Goal: Contribute content: Contribute content

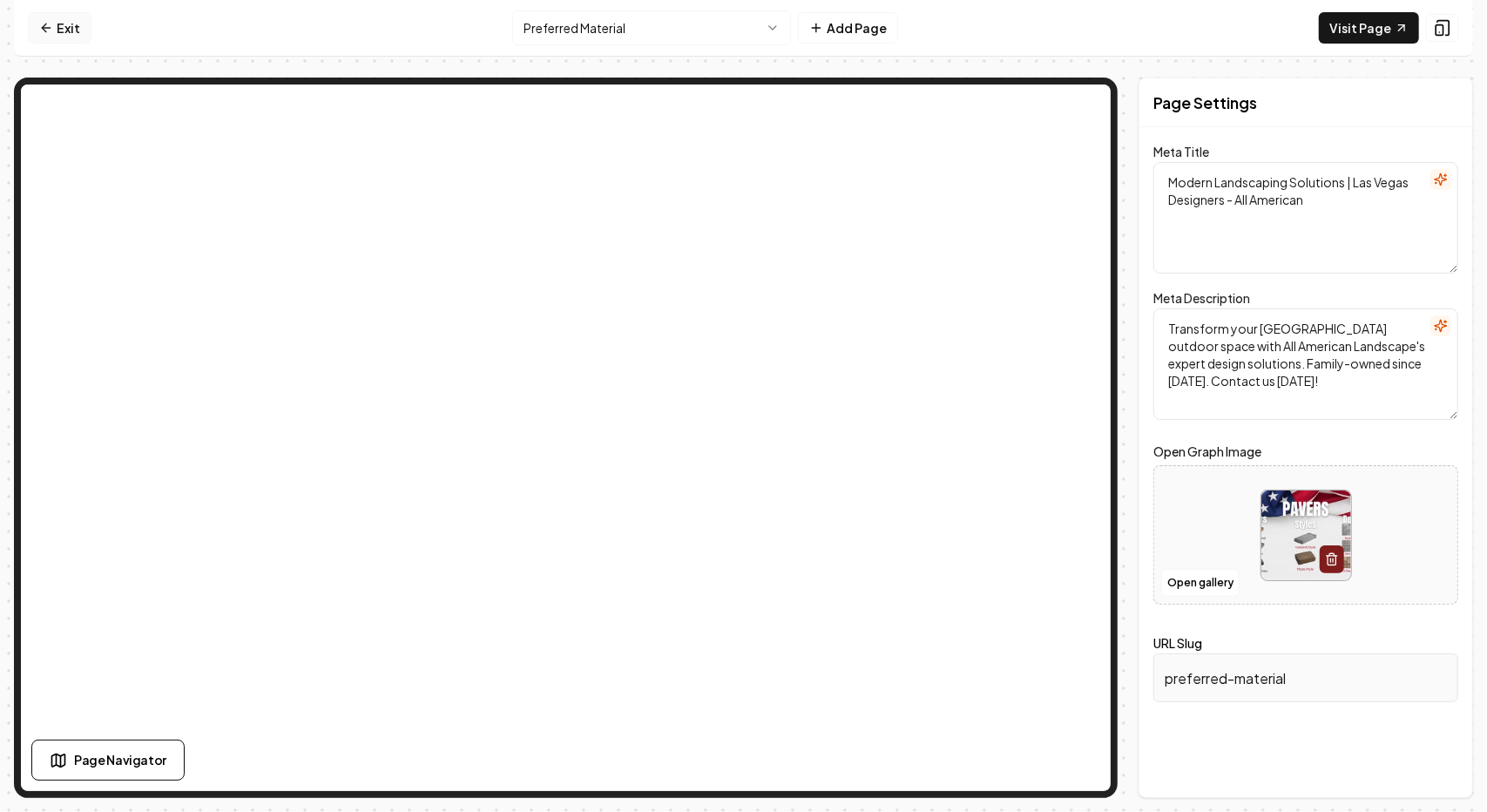
click at [68, 28] on link "Exit" at bounding box center [59, 27] width 63 height 31
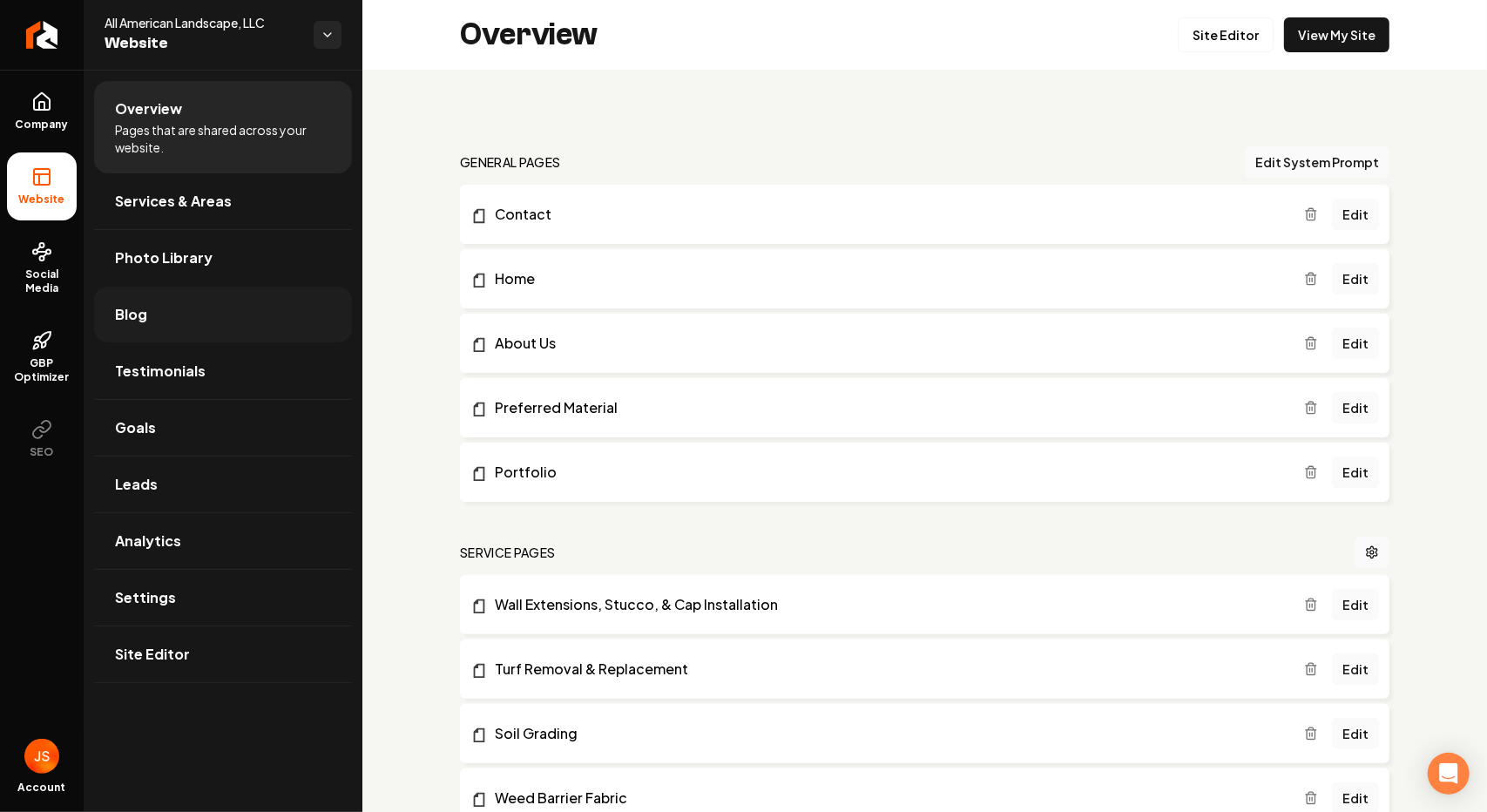
click at [161, 312] on link "Blog" at bounding box center [222, 314] width 257 height 56
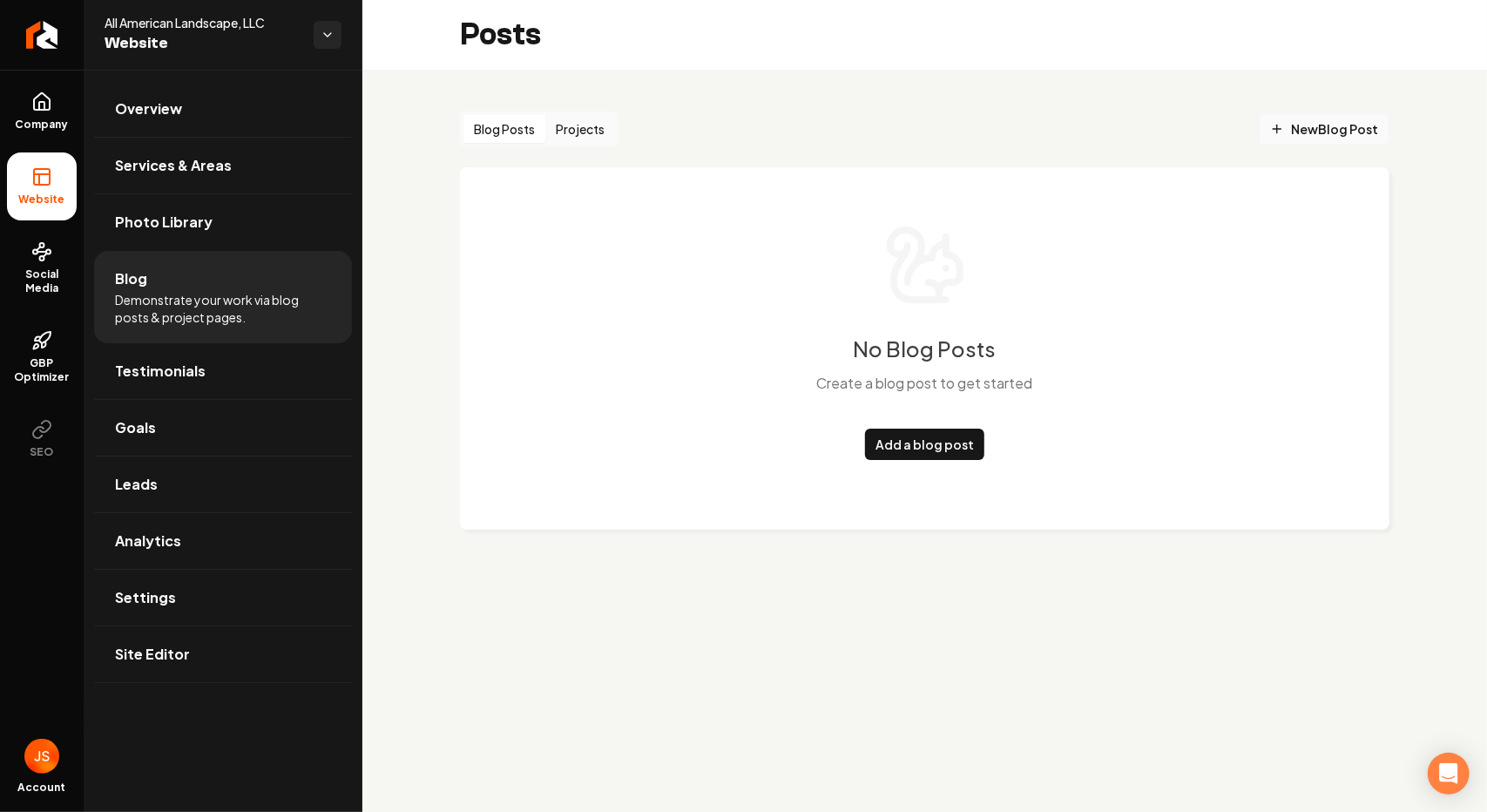
click at [1338, 115] on link "New Blog Post" at bounding box center [1324, 129] width 131 height 31
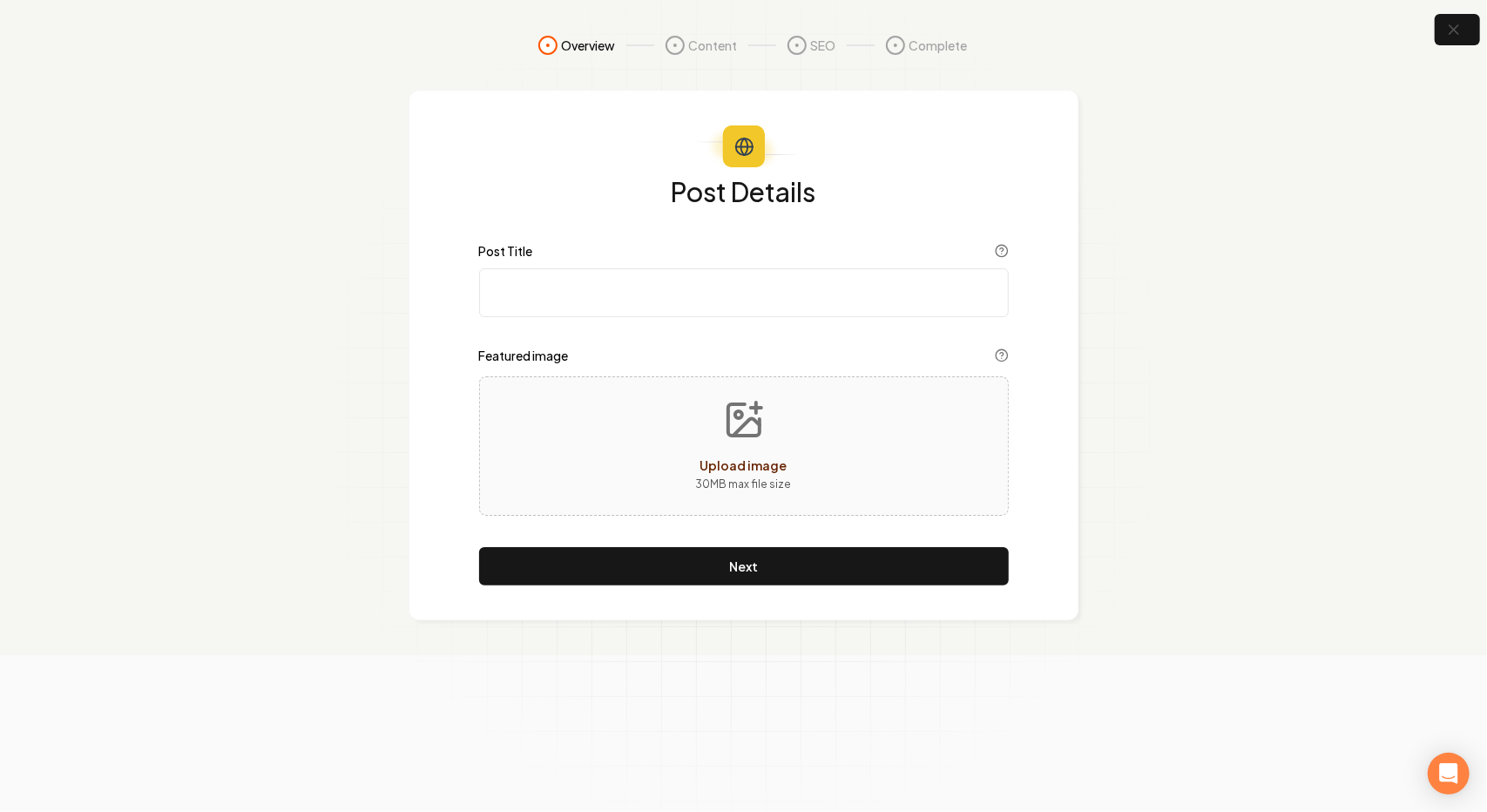
click at [746, 378] on div "Upload image 30 MB max file size" at bounding box center [744, 446] width 530 height 139
type input "**********"
click at [640, 309] on input "Post Title" at bounding box center [744, 292] width 530 height 49
paste input "All American Landscape Nominated for Best of [GEOGRAPHIC_DATA] 2025!"
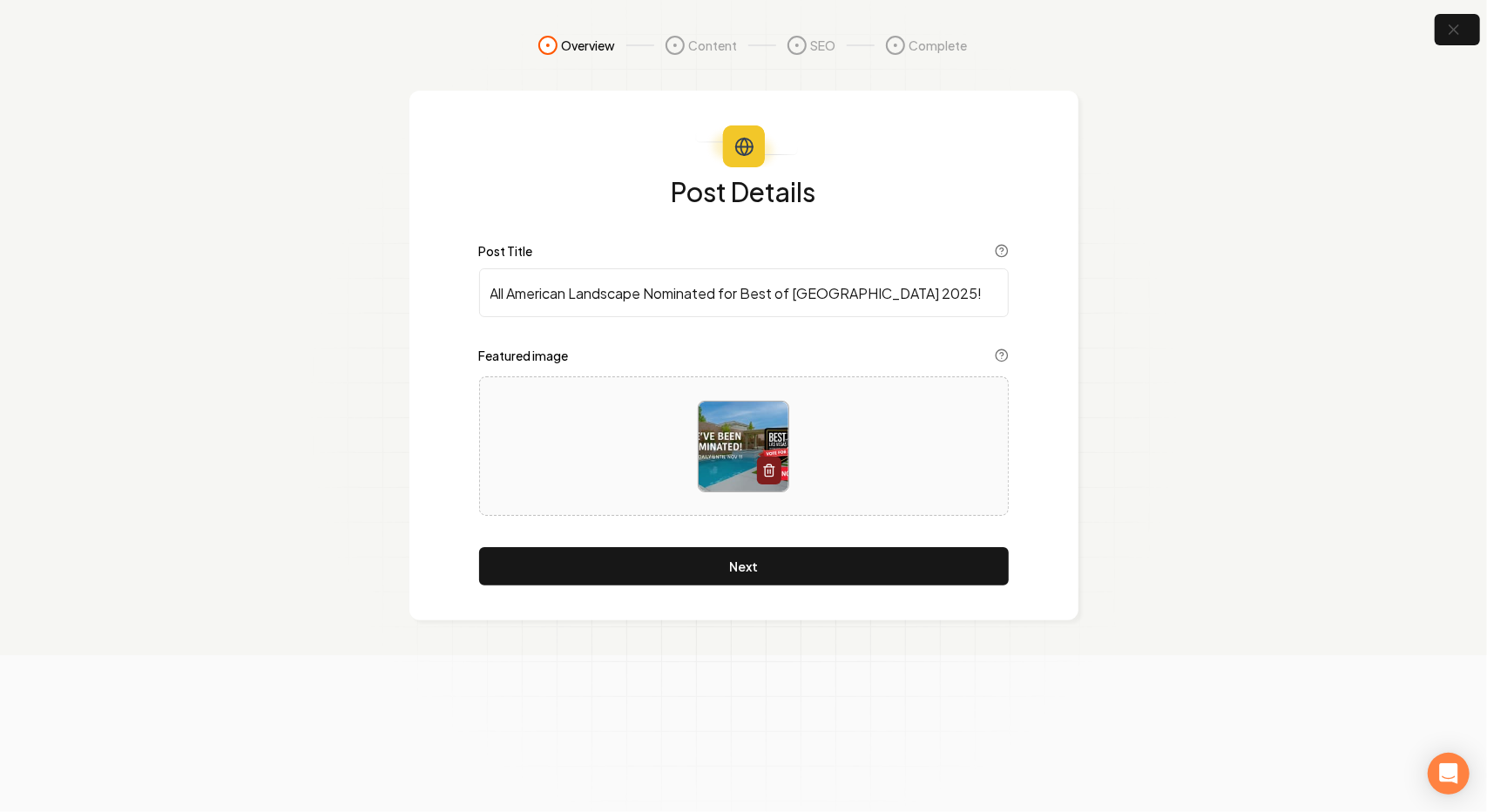
click at [490, 294] on input "All American Landscape Nominated for Best of [GEOGRAPHIC_DATA] 2025!" at bounding box center [744, 292] width 530 height 49
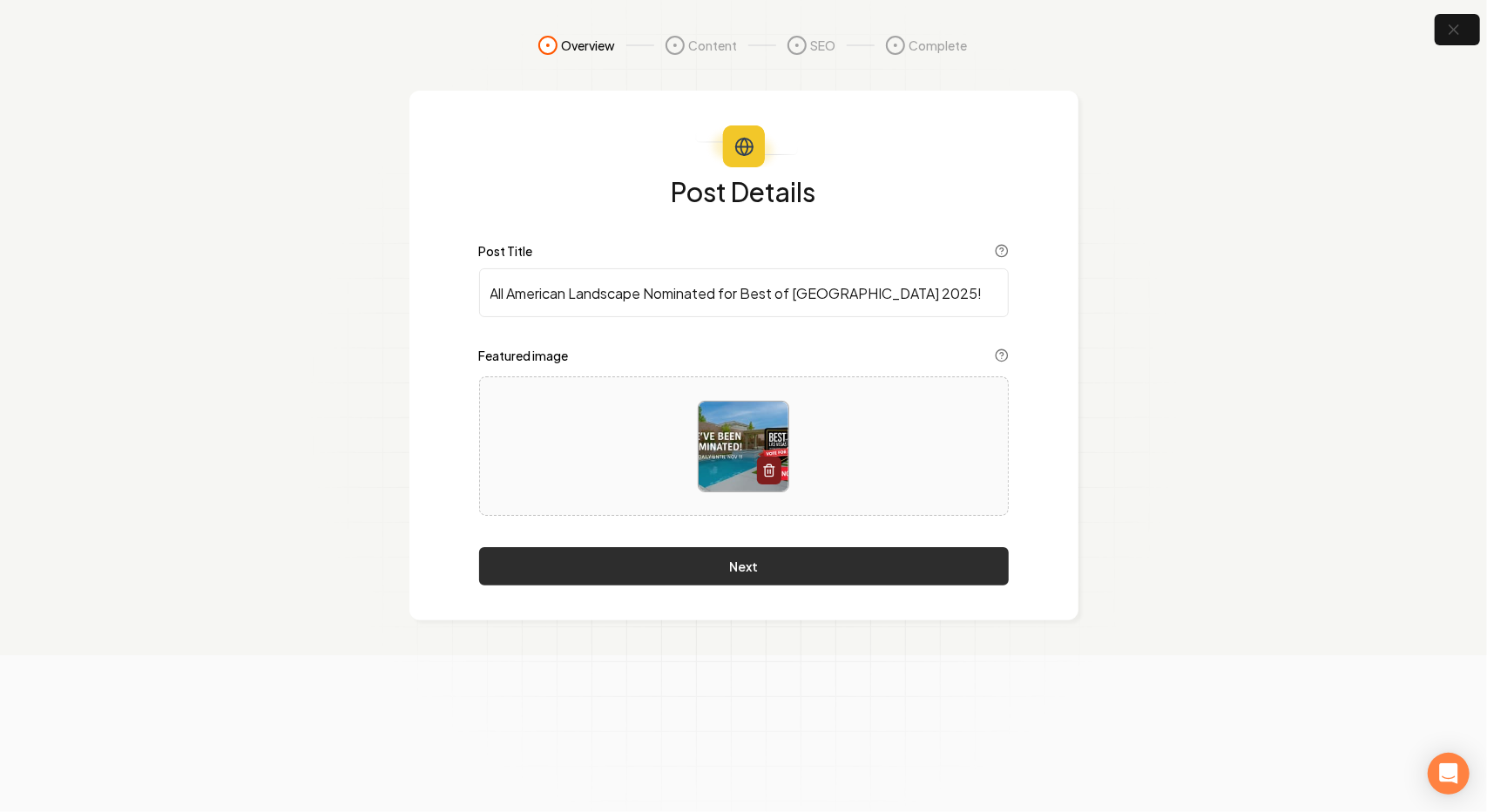
type input "All American Landscape Nominated for Best of [GEOGRAPHIC_DATA] 2025!"
click at [735, 564] on button "Next" at bounding box center [744, 566] width 530 height 38
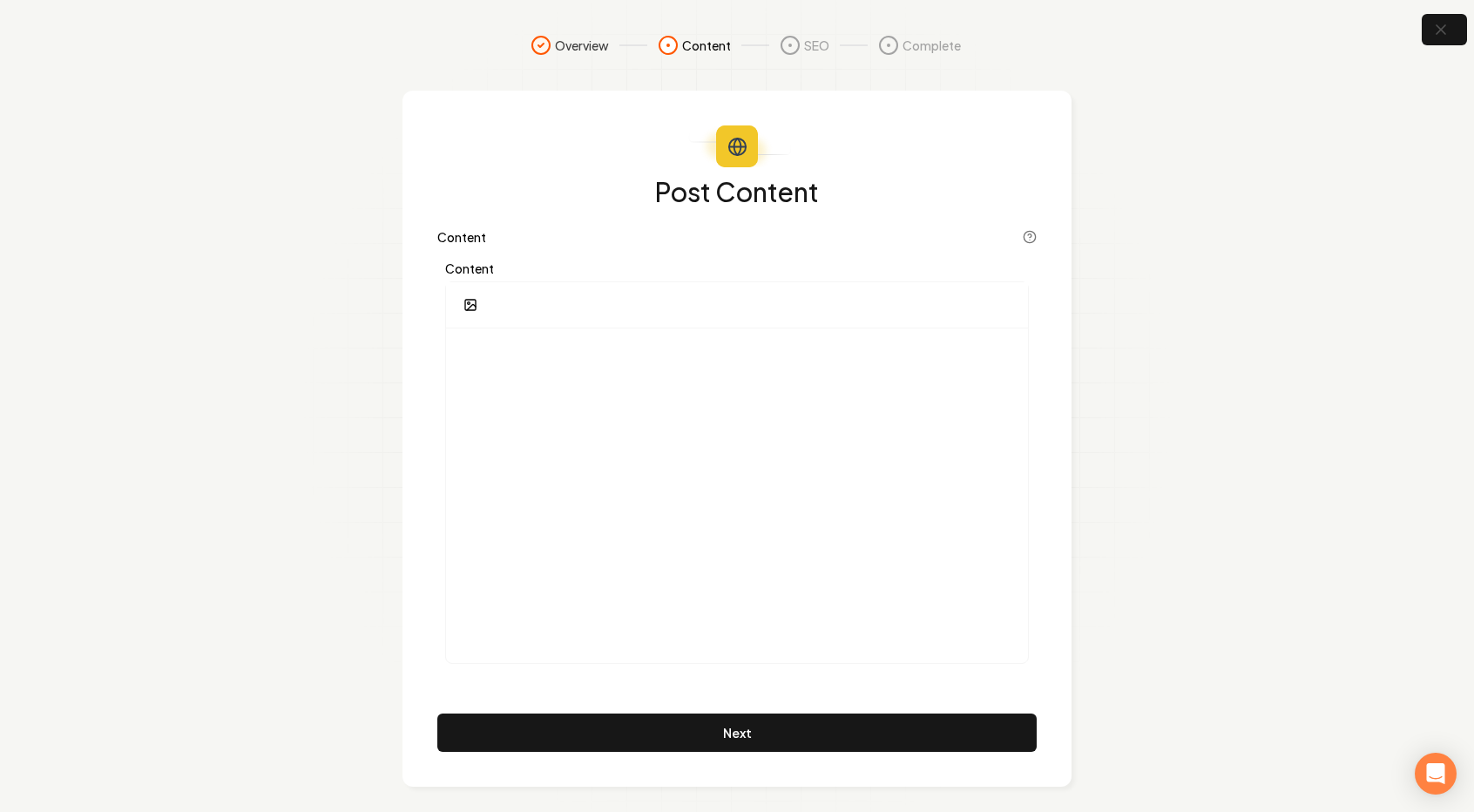
click at [581, 294] on div at bounding box center [737, 305] width 582 height 46
click at [578, 362] on p at bounding box center [737, 355] width 554 height 25
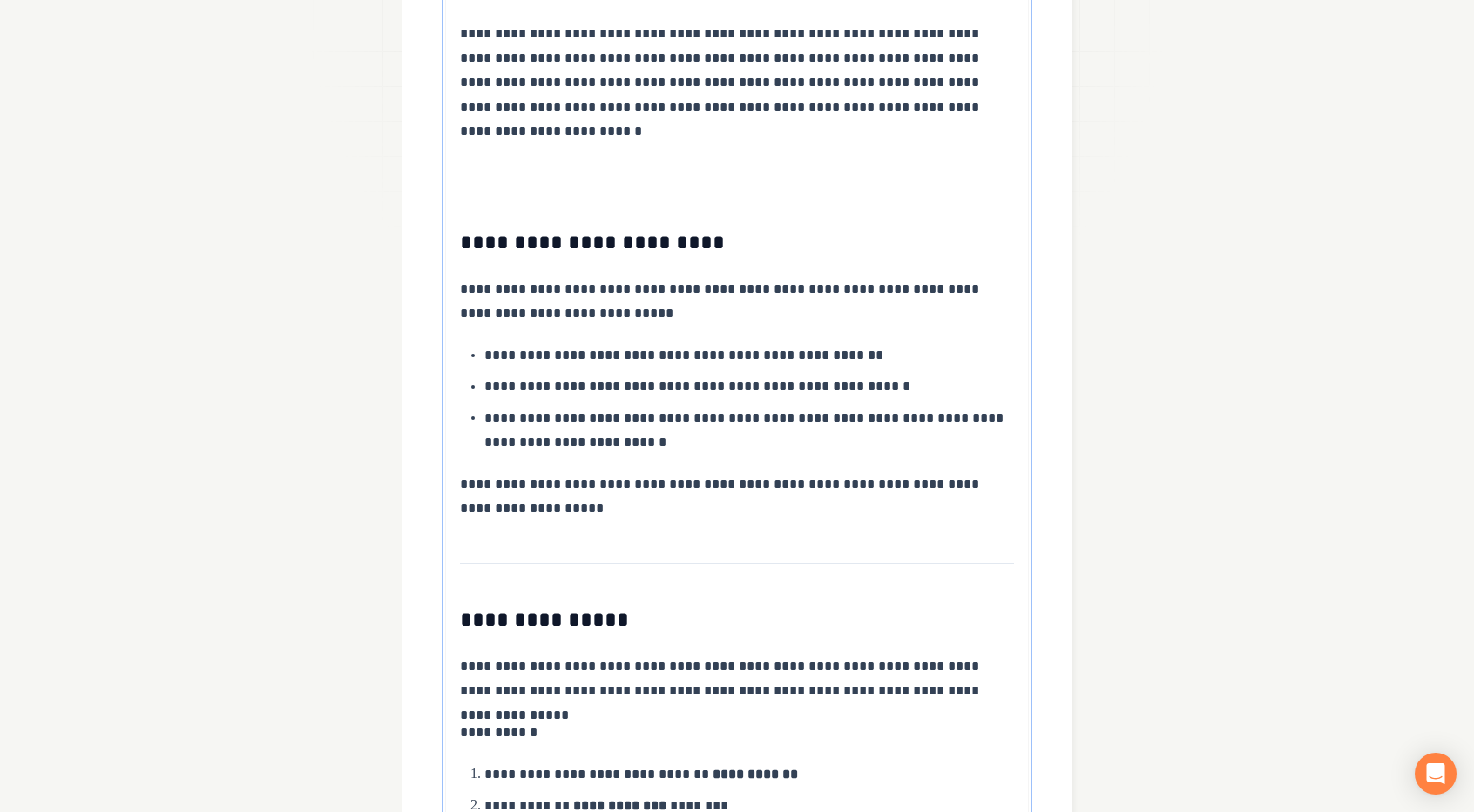
scroll to position [1229, 0]
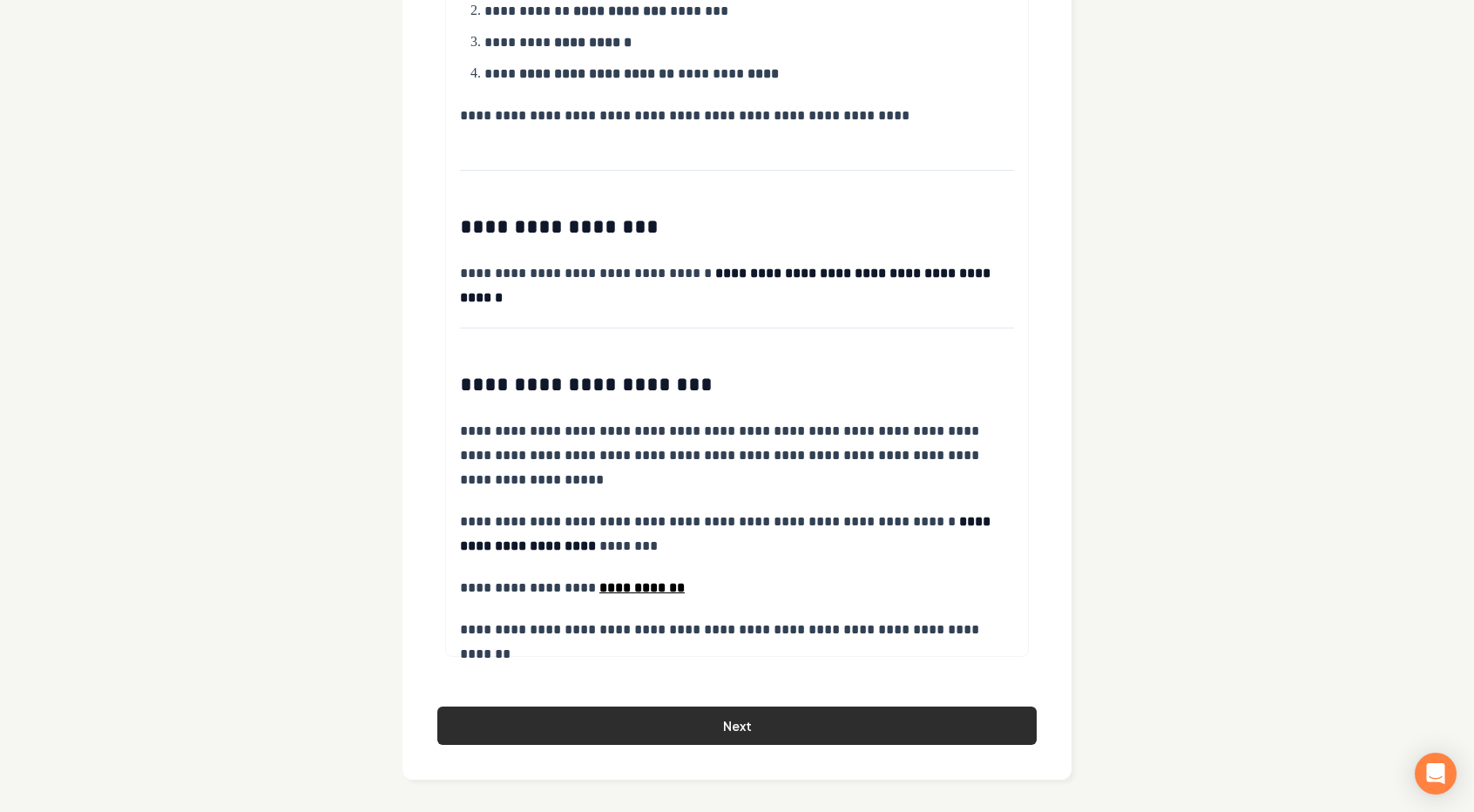
click at [777, 719] on button "Next" at bounding box center [737, 725] width 599 height 38
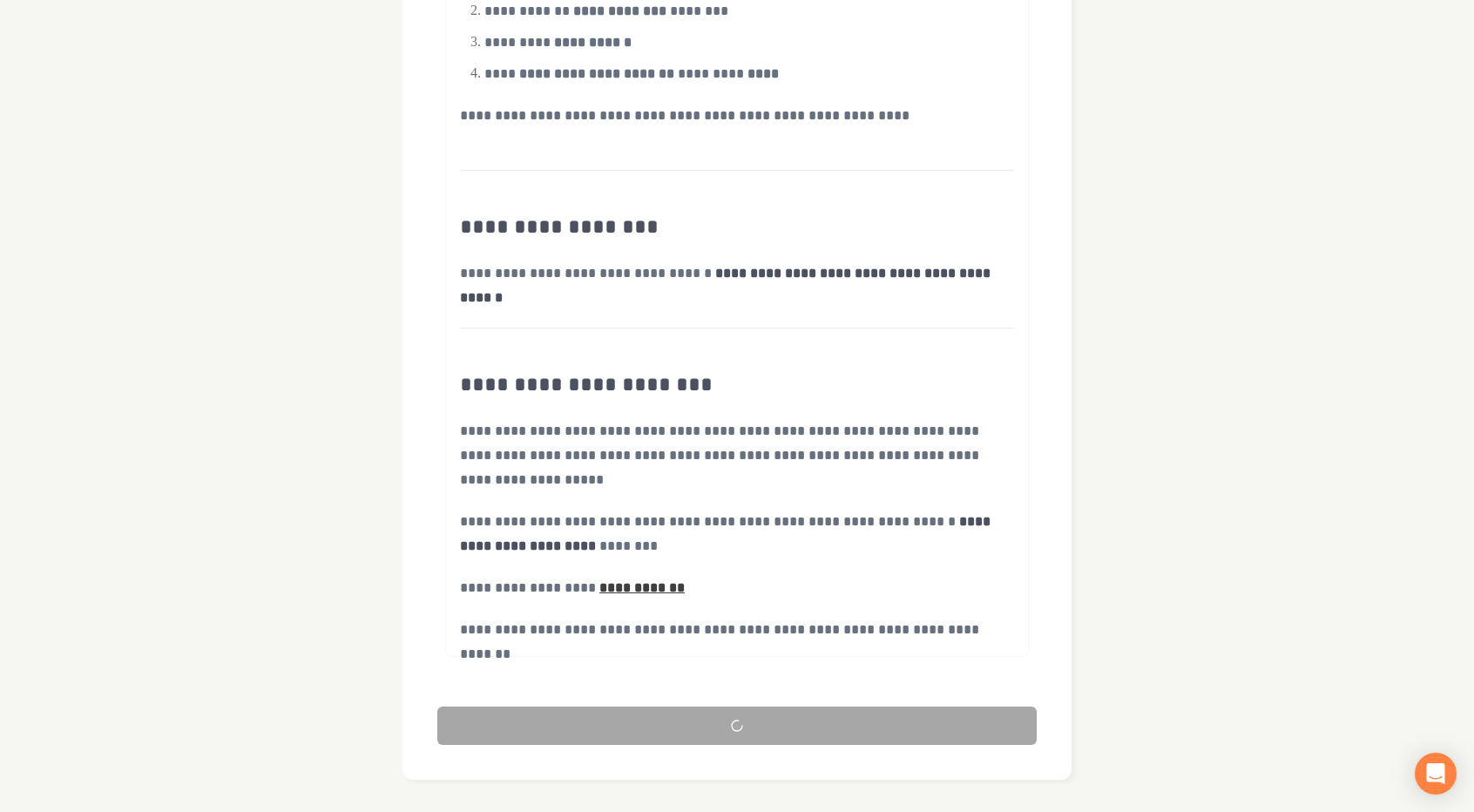
scroll to position [0, 0]
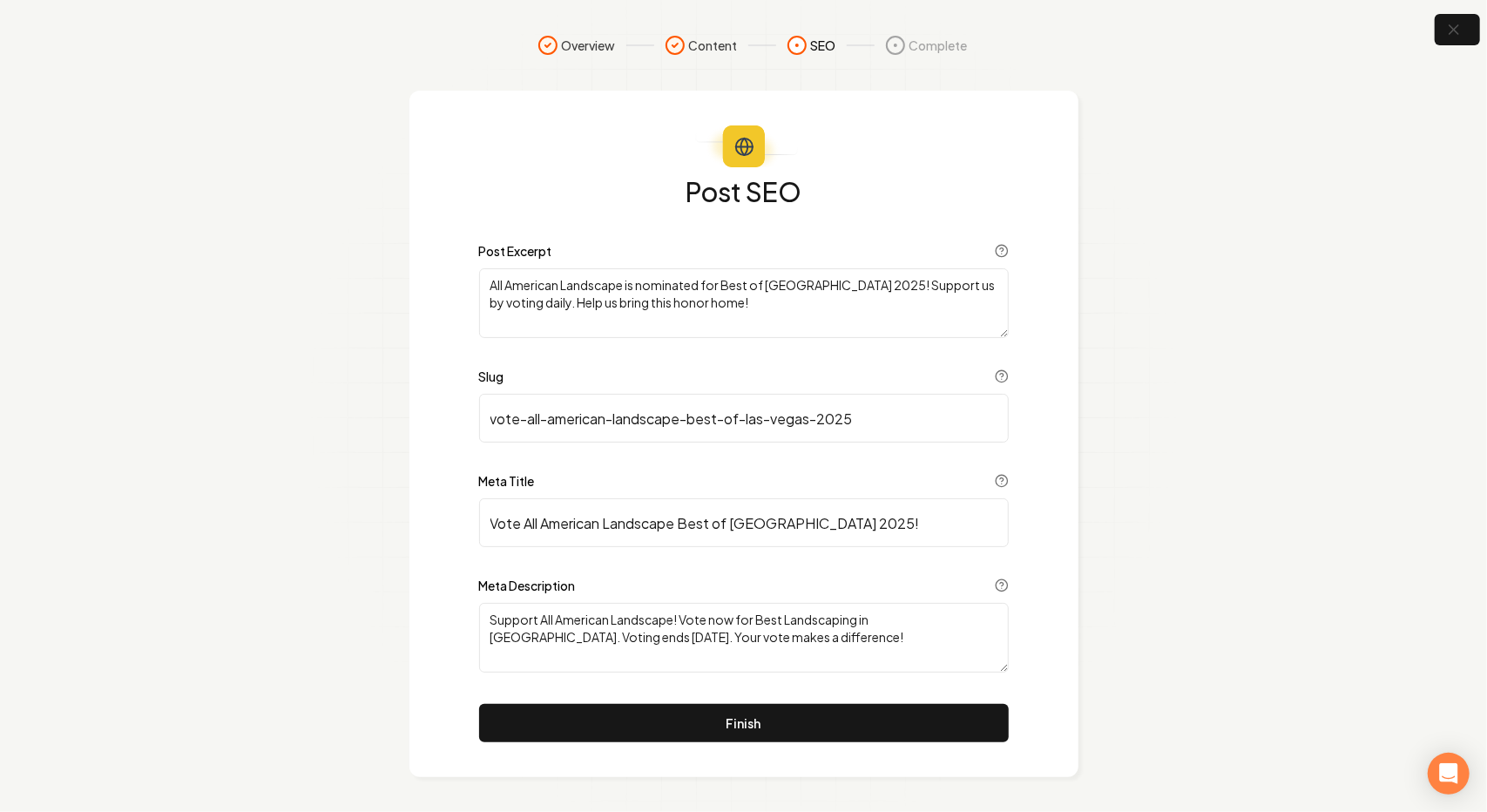
click at [620, 323] on textarea "All American Landscape is nominated for Best of [GEOGRAPHIC_DATA] 2025! Support…" at bounding box center [744, 303] width 530 height 70
click at [729, 302] on textarea "All American Landscape is nominated for Best of [GEOGRAPHIC_DATA] 2025! Support…" at bounding box center [744, 303] width 530 height 70
click at [505, 320] on textarea "All American Landscape is nominated for Best of [GEOGRAPHIC_DATA] 2025! Support…" at bounding box center [744, 303] width 530 height 70
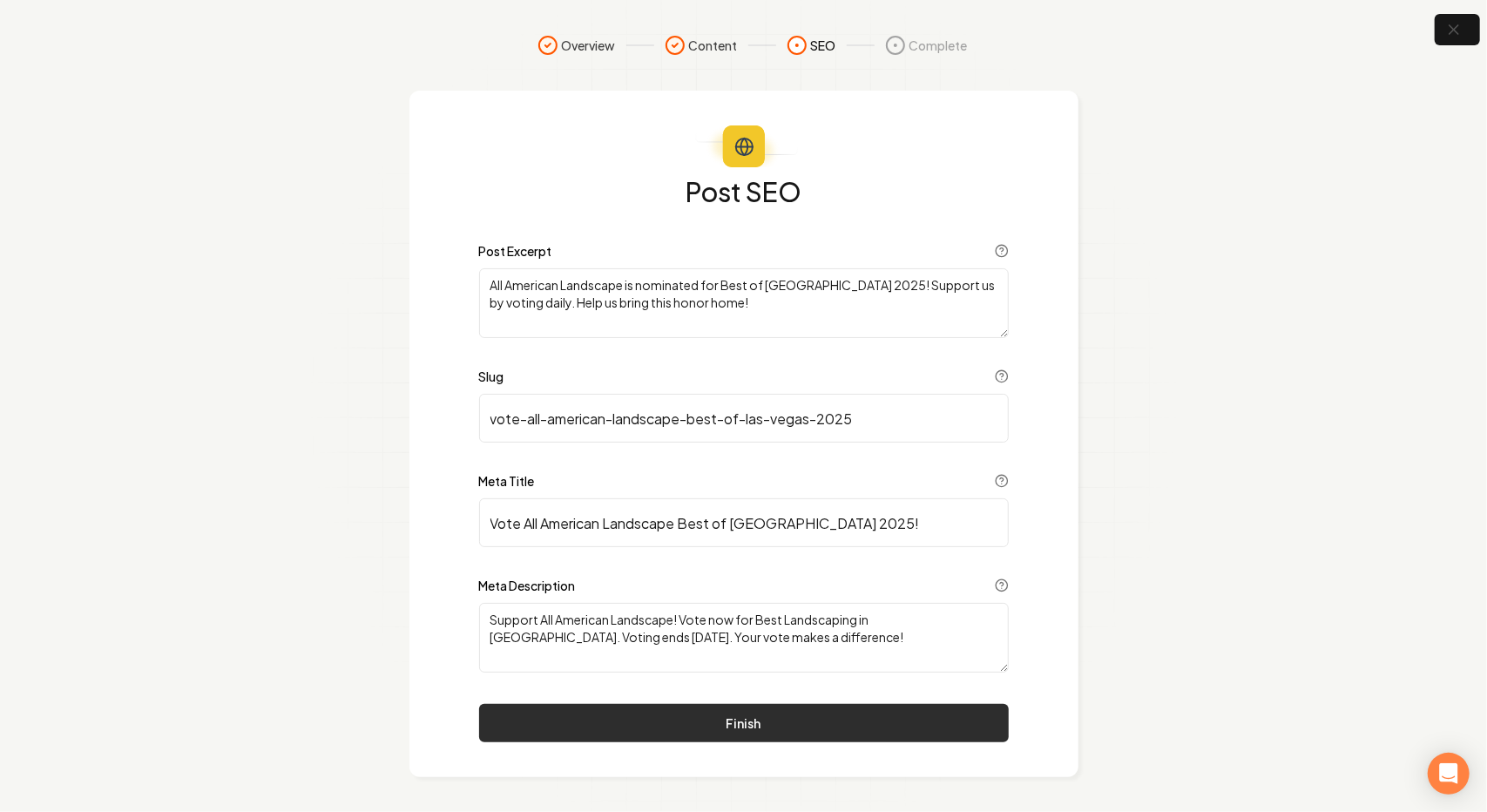
click at [689, 729] on button "Finish" at bounding box center [744, 723] width 530 height 38
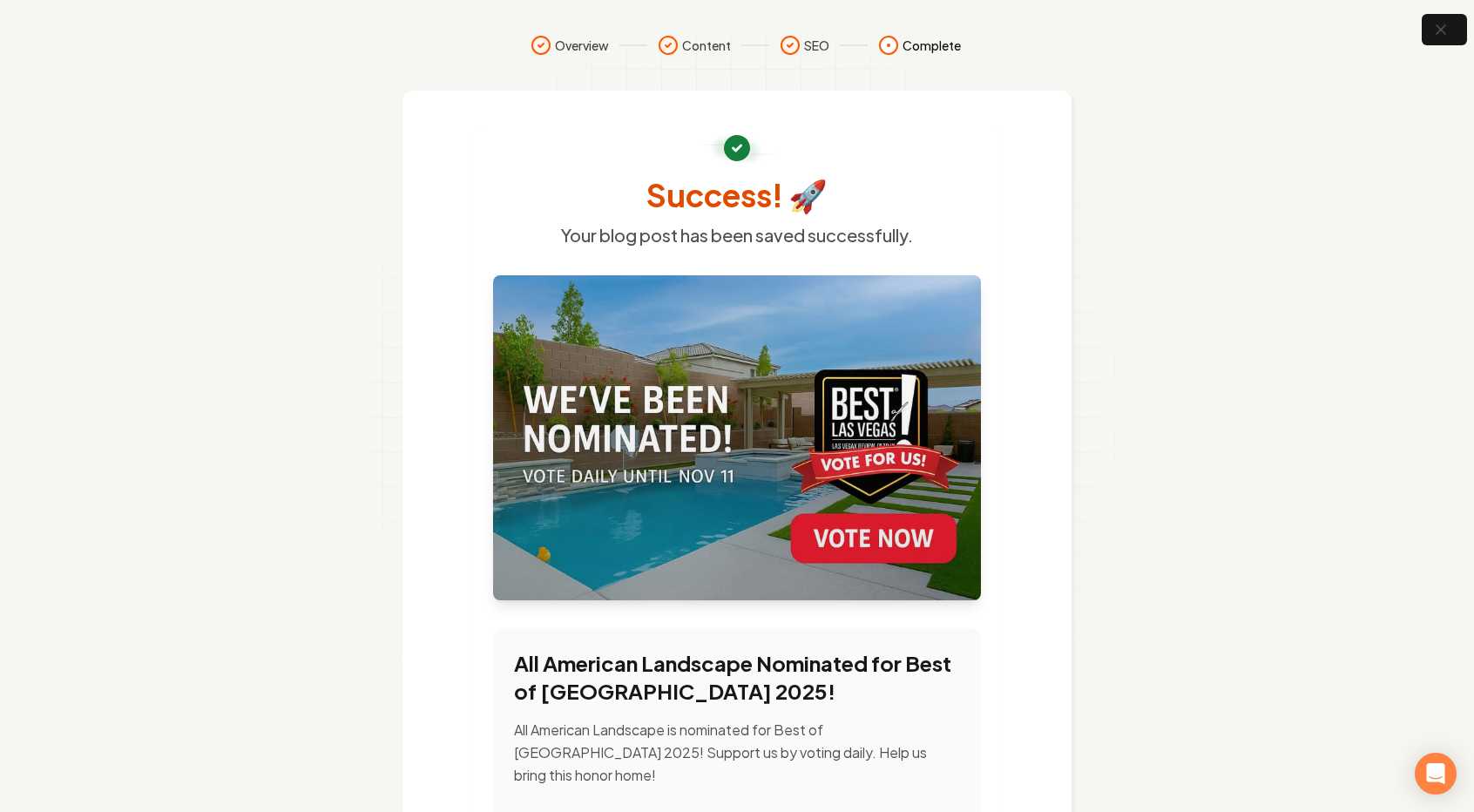
click at [753, 399] on div at bounding box center [737, 437] width 488 height 325
